Goal: Information Seeking & Learning: Find specific fact

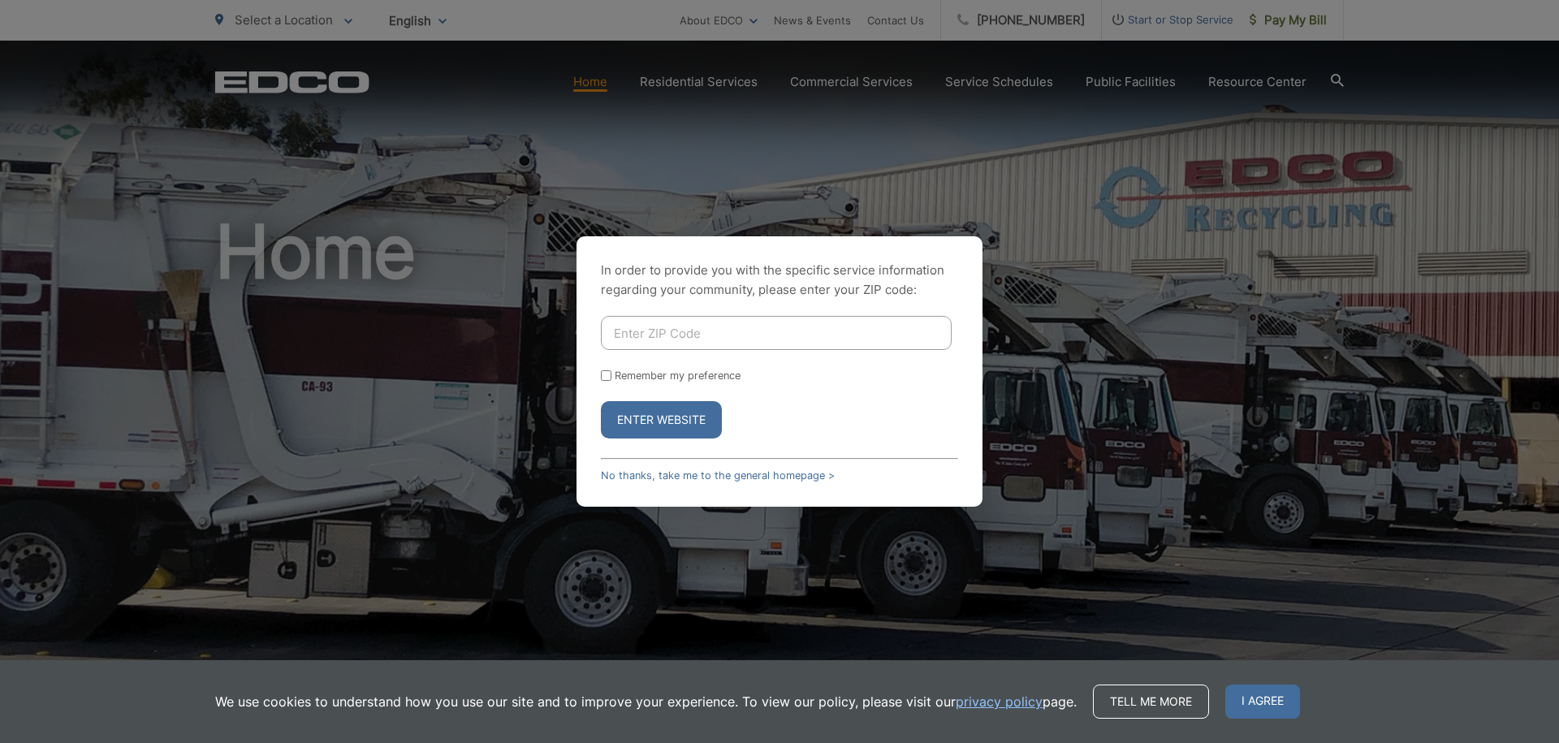
click at [748, 328] on input "Enter ZIP Code" at bounding box center [776, 333] width 351 height 34
type input "91941"
click at [601, 401] on button "Enter Website" at bounding box center [661, 419] width 121 height 37
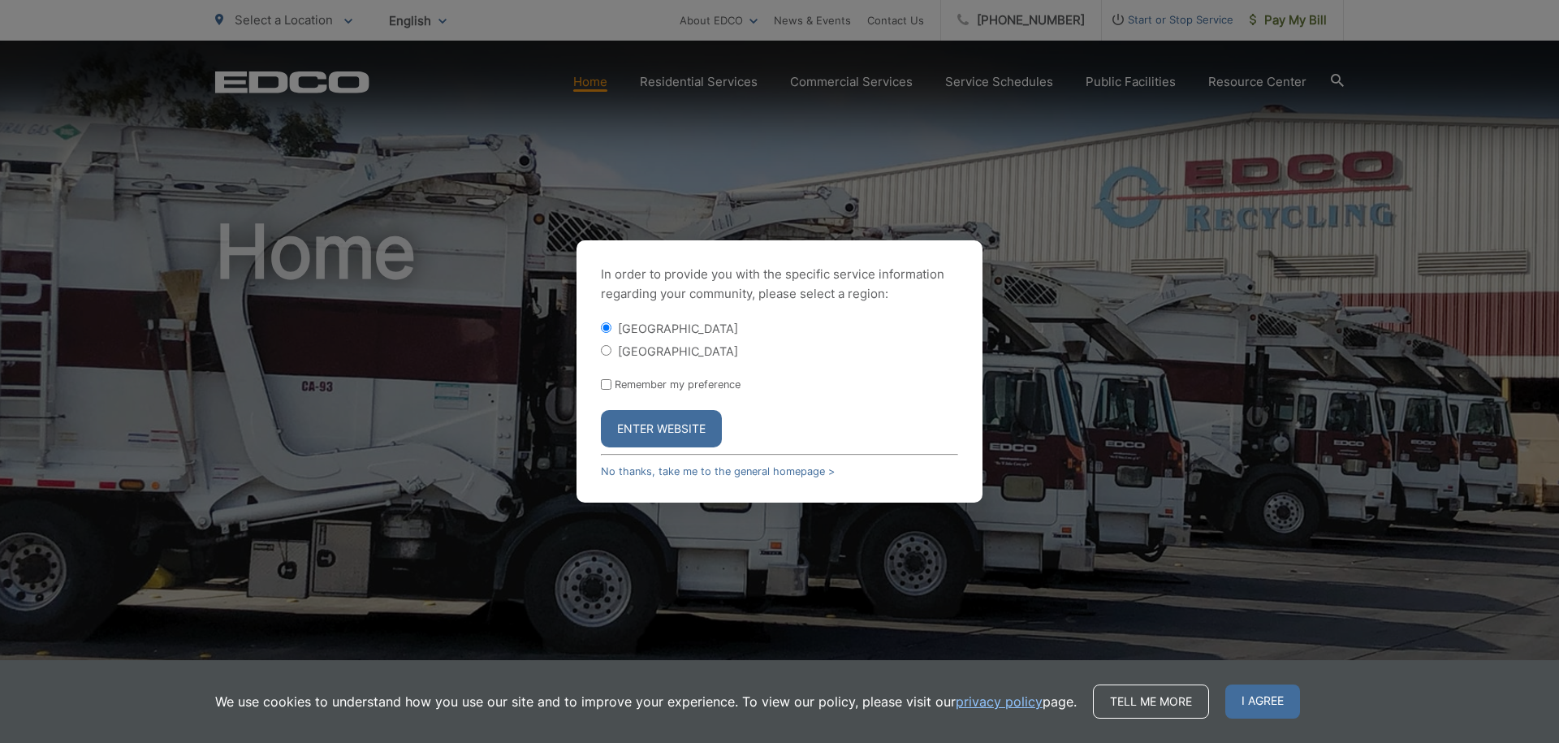
click at [629, 350] on label "[GEOGRAPHIC_DATA]" at bounding box center [678, 351] width 120 height 14
click at [612, 350] on input "[GEOGRAPHIC_DATA]" at bounding box center [606, 350] width 11 height 11
radio input "true"
click at [672, 429] on button "Enter Website" at bounding box center [661, 428] width 121 height 37
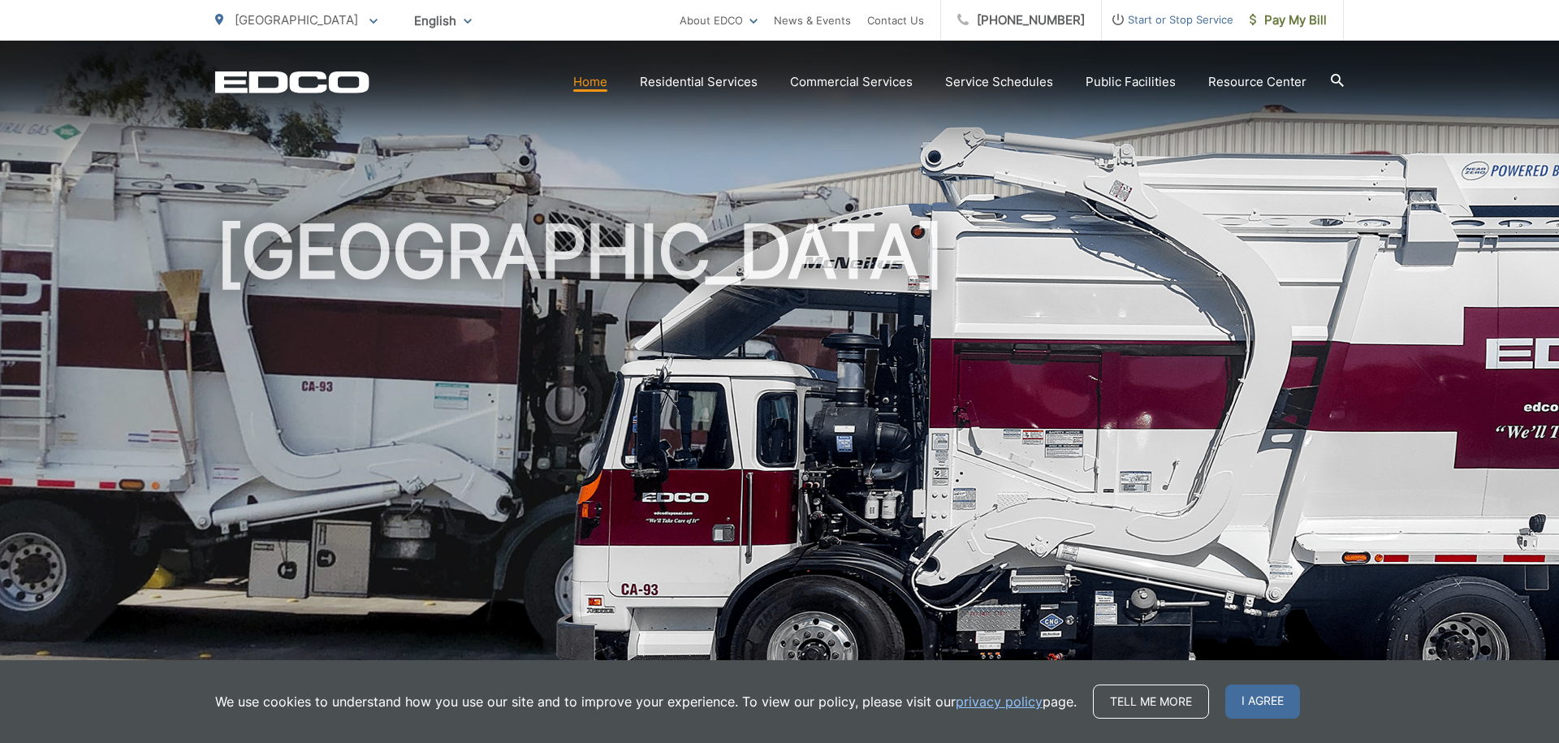
click at [1343, 80] on icon at bounding box center [1337, 80] width 13 height 13
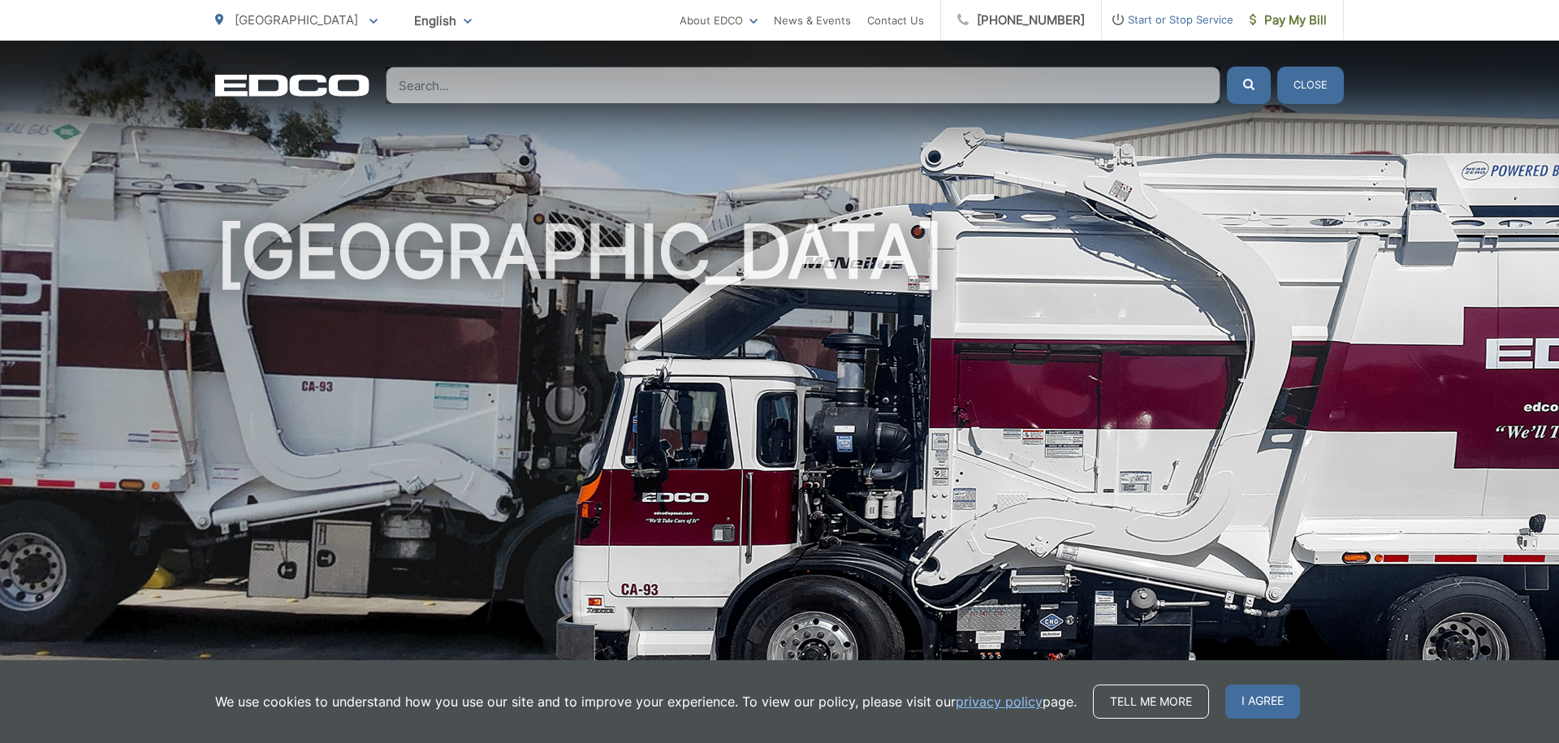
click at [1006, 84] on input "Search" at bounding box center [803, 85] width 835 height 37
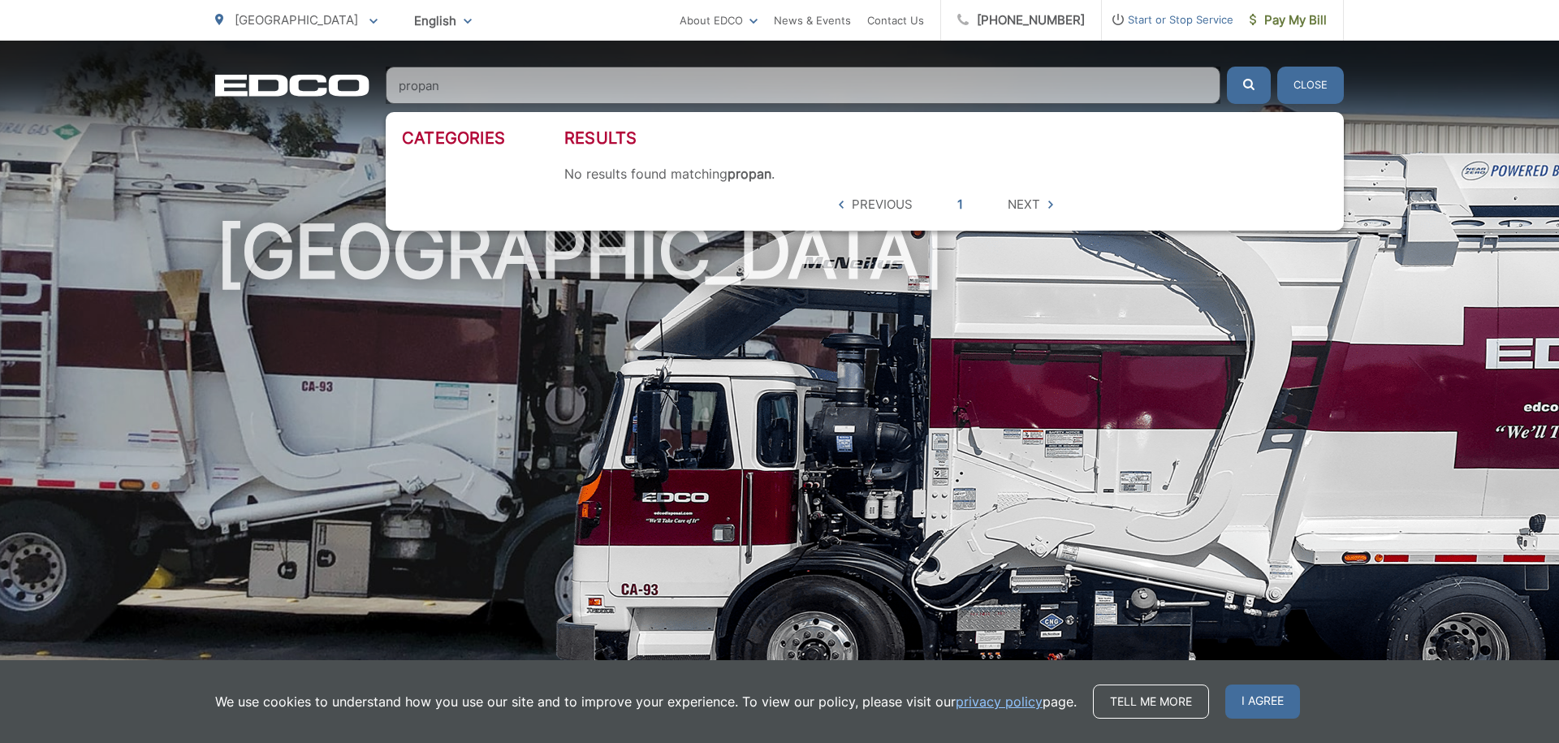
type input "propane"
